Goal: Task Accomplishment & Management: Complete application form

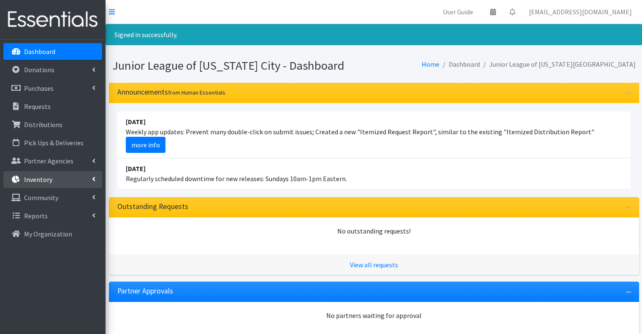
click at [37, 176] on p "Inventory" at bounding box center [38, 179] width 28 height 8
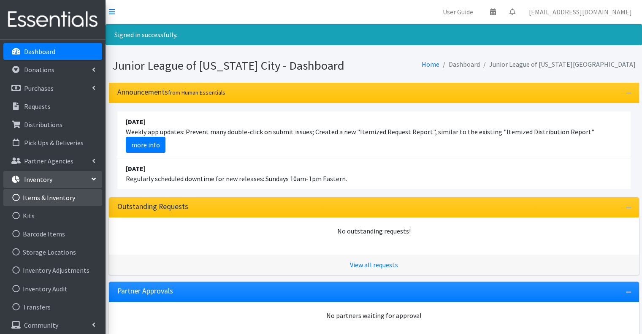
click at [44, 196] on link "Items & Inventory" at bounding box center [52, 197] width 99 height 17
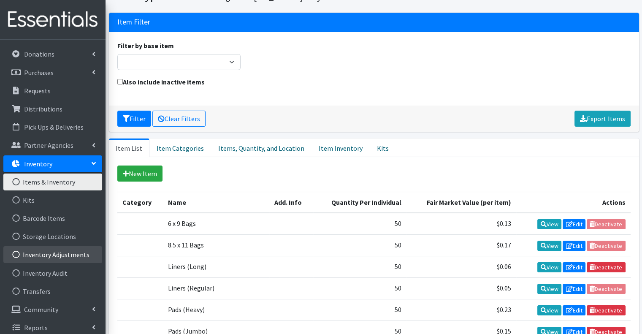
scroll to position [22, 0]
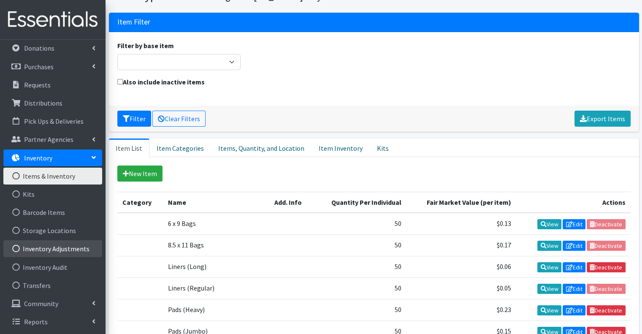
click at [48, 250] on link "Inventory Adjustments" at bounding box center [52, 248] width 99 height 17
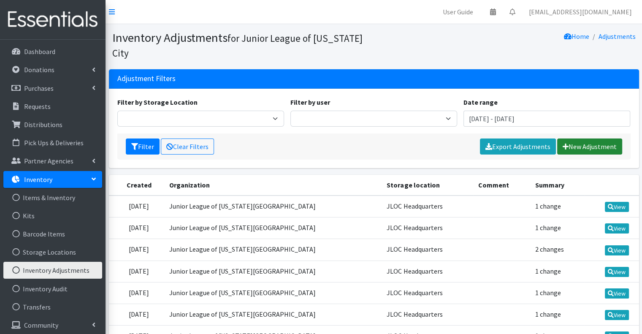
click at [584, 151] on link "New Adjustment" at bounding box center [589, 146] width 65 height 16
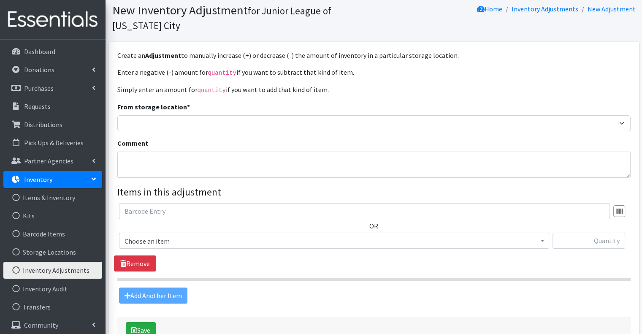
scroll to position [42, 0]
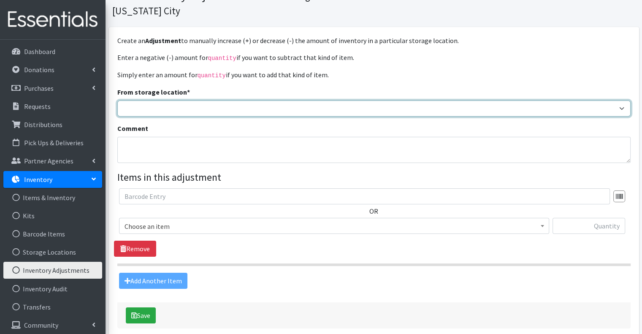
click at [325, 106] on select "JLOC Headquarters Storage Unit" at bounding box center [373, 108] width 513 height 16
select select "47"
click at [117, 100] on select "JLOC Headquarters Storage Unit" at bounding box center [373, 108] width 513 height 16
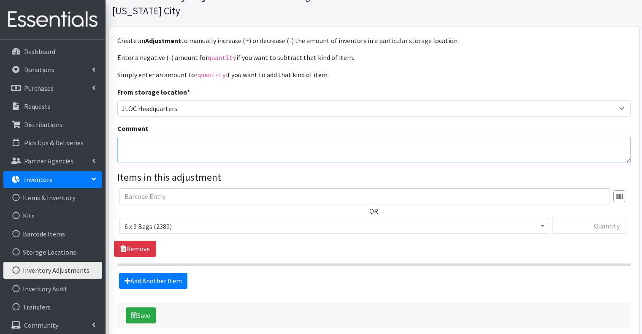
click at [267, 141] on textarea "Comment" at bounding box center [373, 150] width 513 height 26
type textarea "Bingo & Brunch 2025"
click at [204, 223] on span "6 x 9 Bags (2380)" at bounding box center [334, 226] width 419 height 12
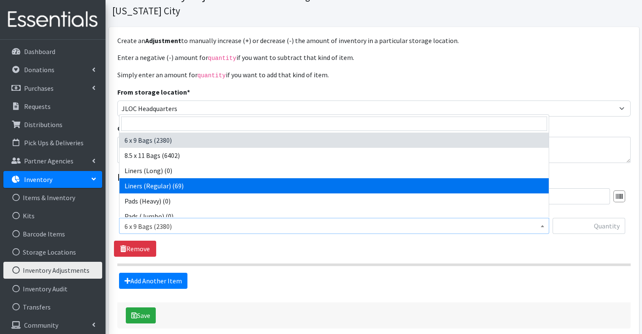
select select "3630"
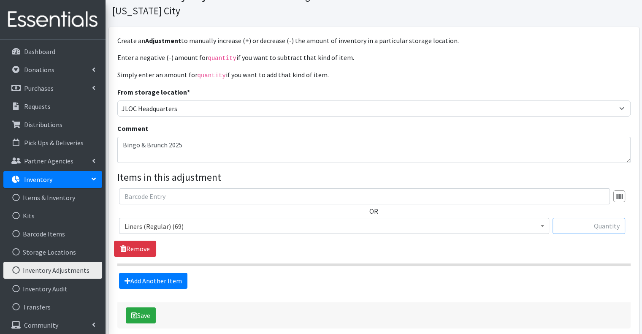
click at [576, 221] on input "text" at bounding box center [589, 226] width 73 height 16
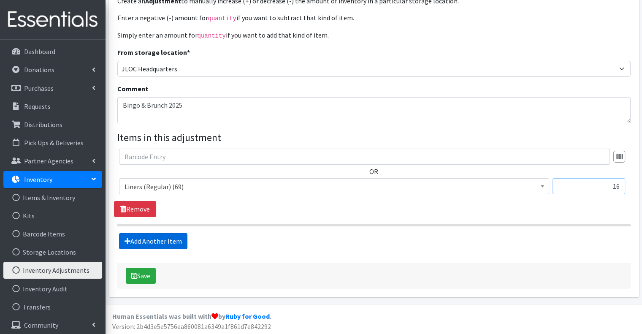
type input "16"
click at [162, 237] on link "Add Another Item" at bounding box center [153, 241] width 68 height 16
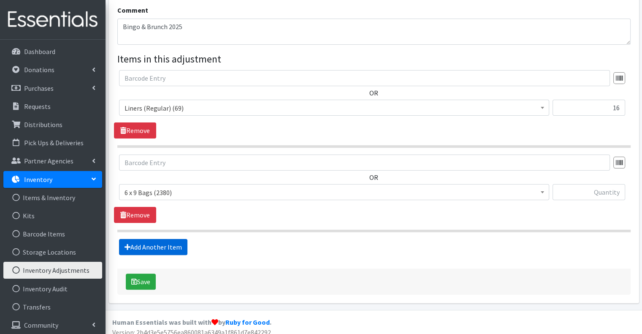
scroll to position [166, 0]
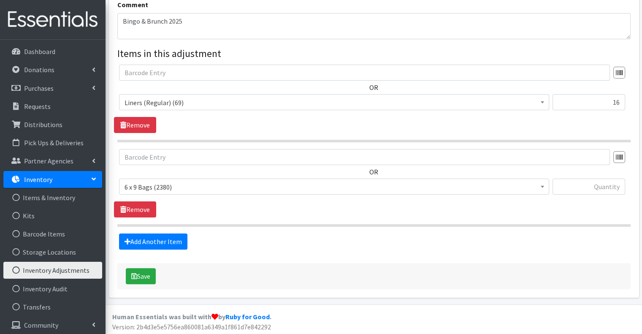
click at [205, 183] on span "6 x 9 Bags (2380)" at bounding box center [334, 187] width 419 height 12
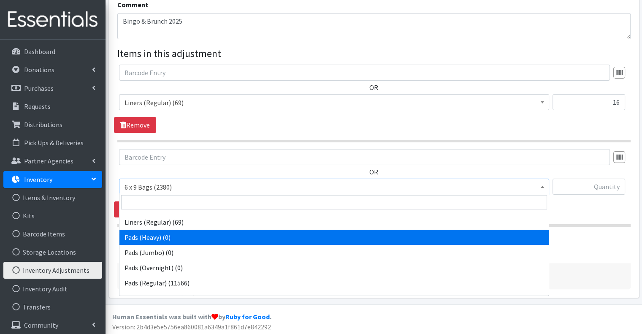
scroll to position [84, 0]
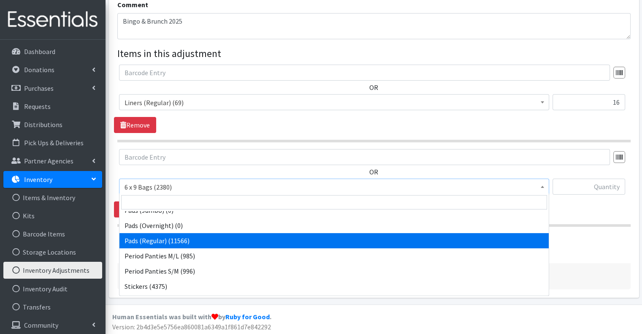
select select "2104"
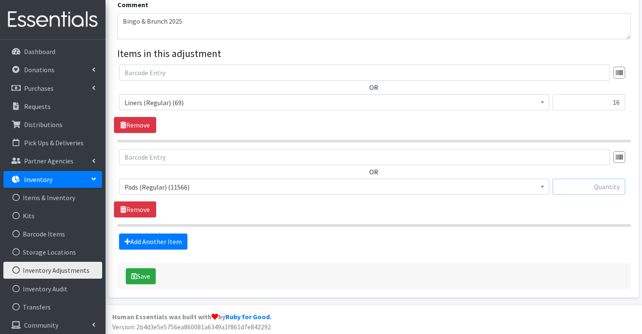
click at [582, 182] on input "text" at bounding box center [589, 187] width 73 height 16
click at [176, 236] on link "Add Another Item" at bounding box center [153, 242] width 68 height 16
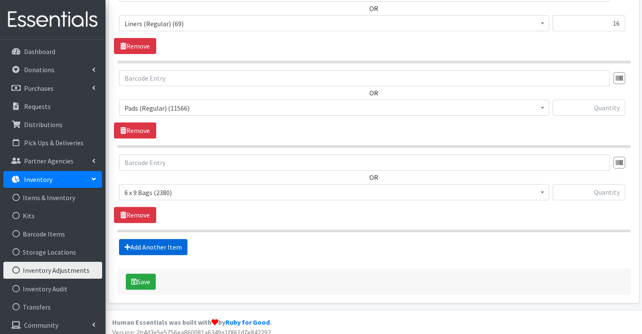
scroll to position [250, 0]
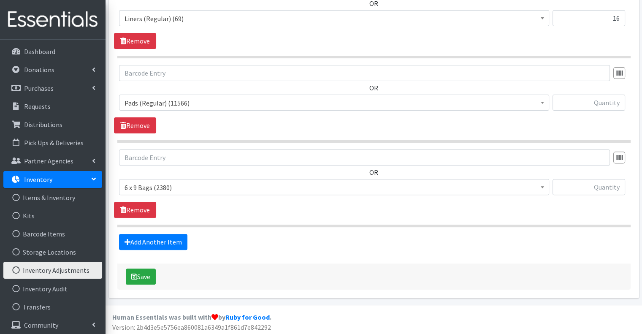
click at [204, 183] on span "6 x 9 Bags (2380)" at bounding box center [334, 188] width 419 height 12
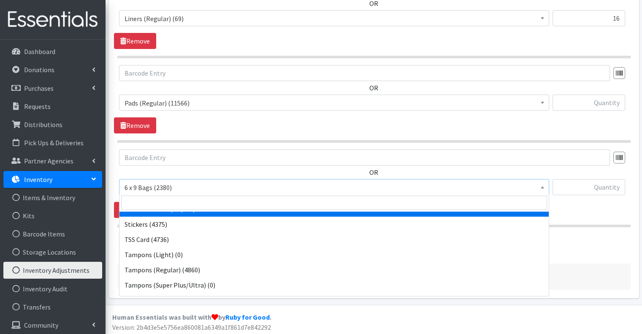
scroll to position [159, 0]
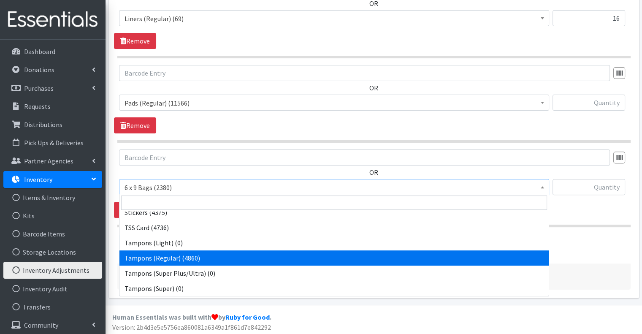
select select "2101"
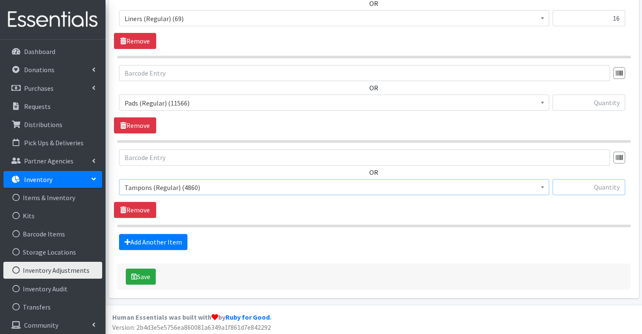
click at [589, 188] on input "text" at bounding box center [589, 187] width 73 height 16
type input "886"
click at [585, 108] on input "text" at bounding box center [589, 103] width 73 height 16
type input "79"
click at [141, 274] on button "Save" at bounding box center [141, 277] width 30 height 16
